Goal: Information Seeking & Learning: Learn about a topic

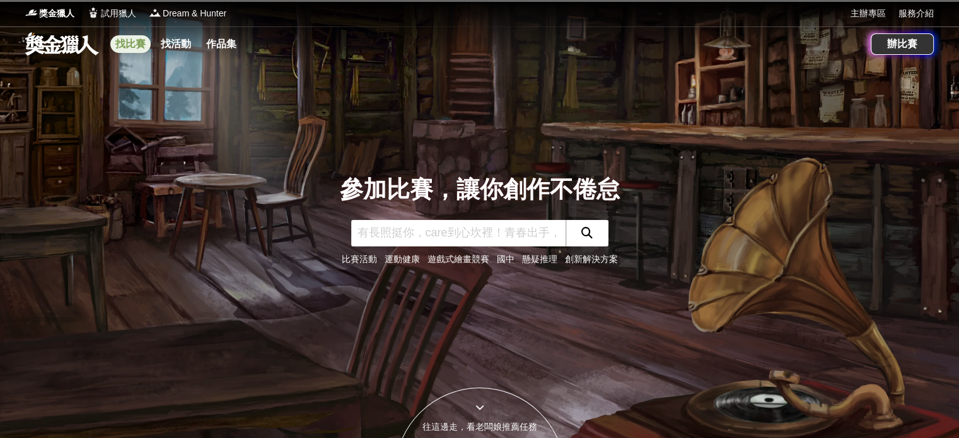
click at [143, 45] on link "找比賽" at bounding box center [130, 44] width 40 height 18
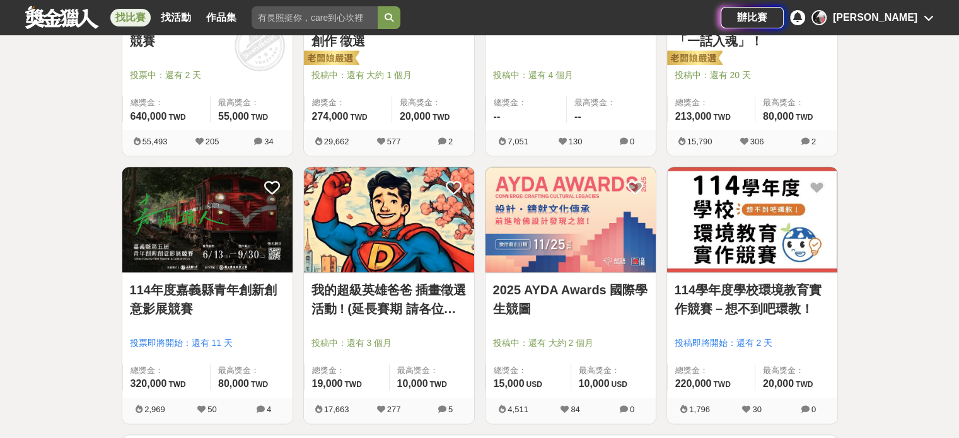
scroll to position [1451, 0]
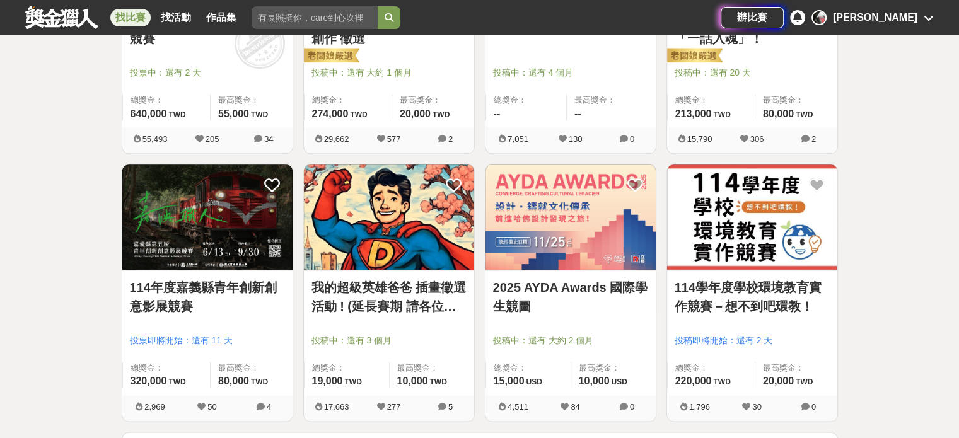
click at [375, 284] on link "我的超級英雄爸爸 插畫徵選活動 ! (延長賽期 請各位踴躍參與)" at bounding box center [389, 297] width 155 height 38
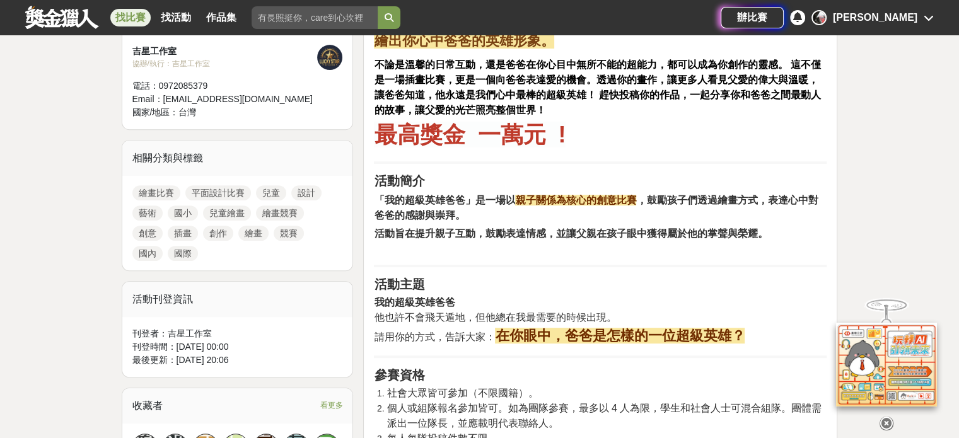
scroll to position [631, 0]
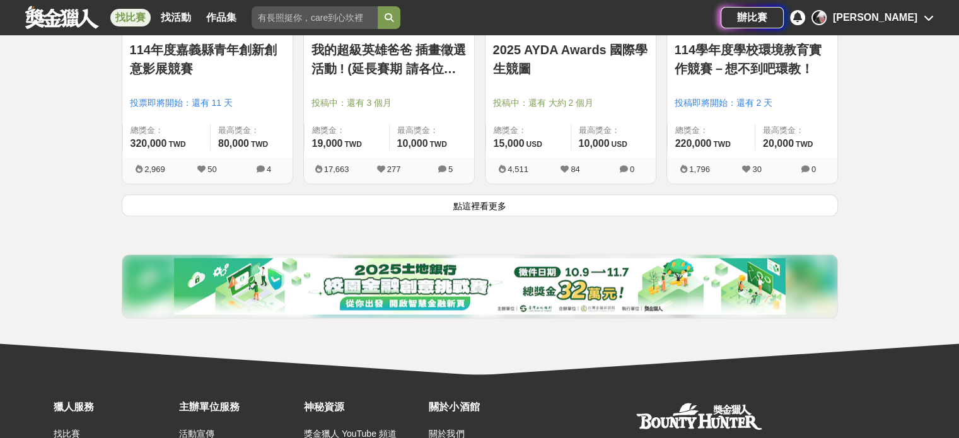
scroll to position [1703, 0]
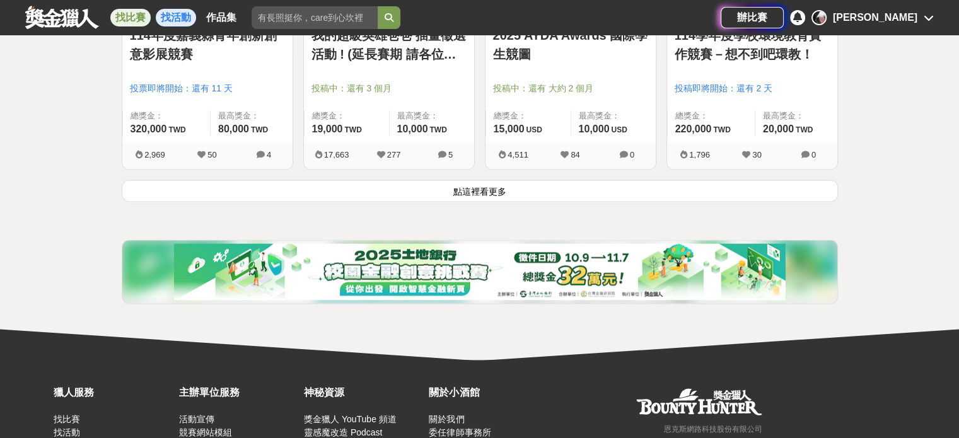
click at [169, 20] on link "找活動" at bounding box center [176, 18] width 40 height 18
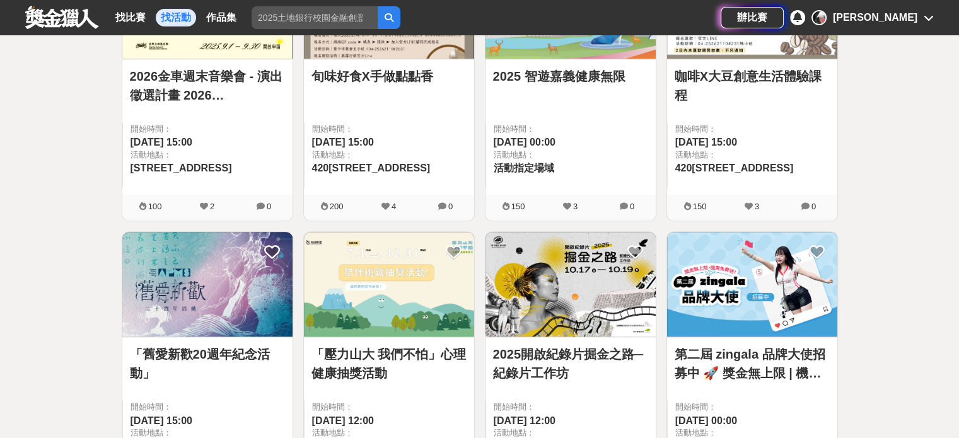
scroll to position [1166, 0]
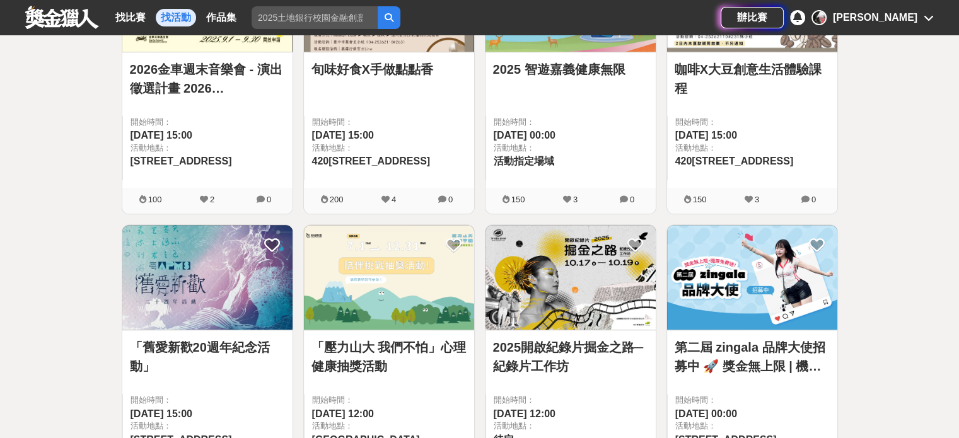
click at [389, 257] on img at bounding box center [389, 277] width 170 height 105
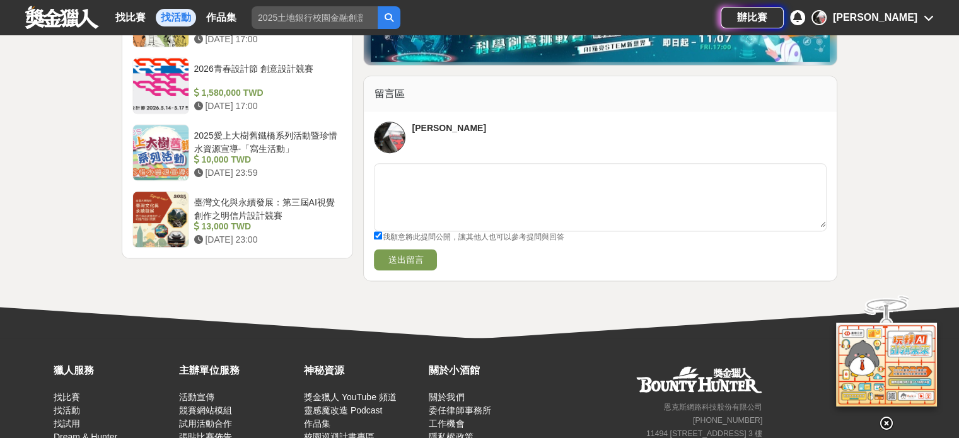
scroll to position [1577, 0]
